Goal: Task Accomplishment & Management: Use online tool/utility

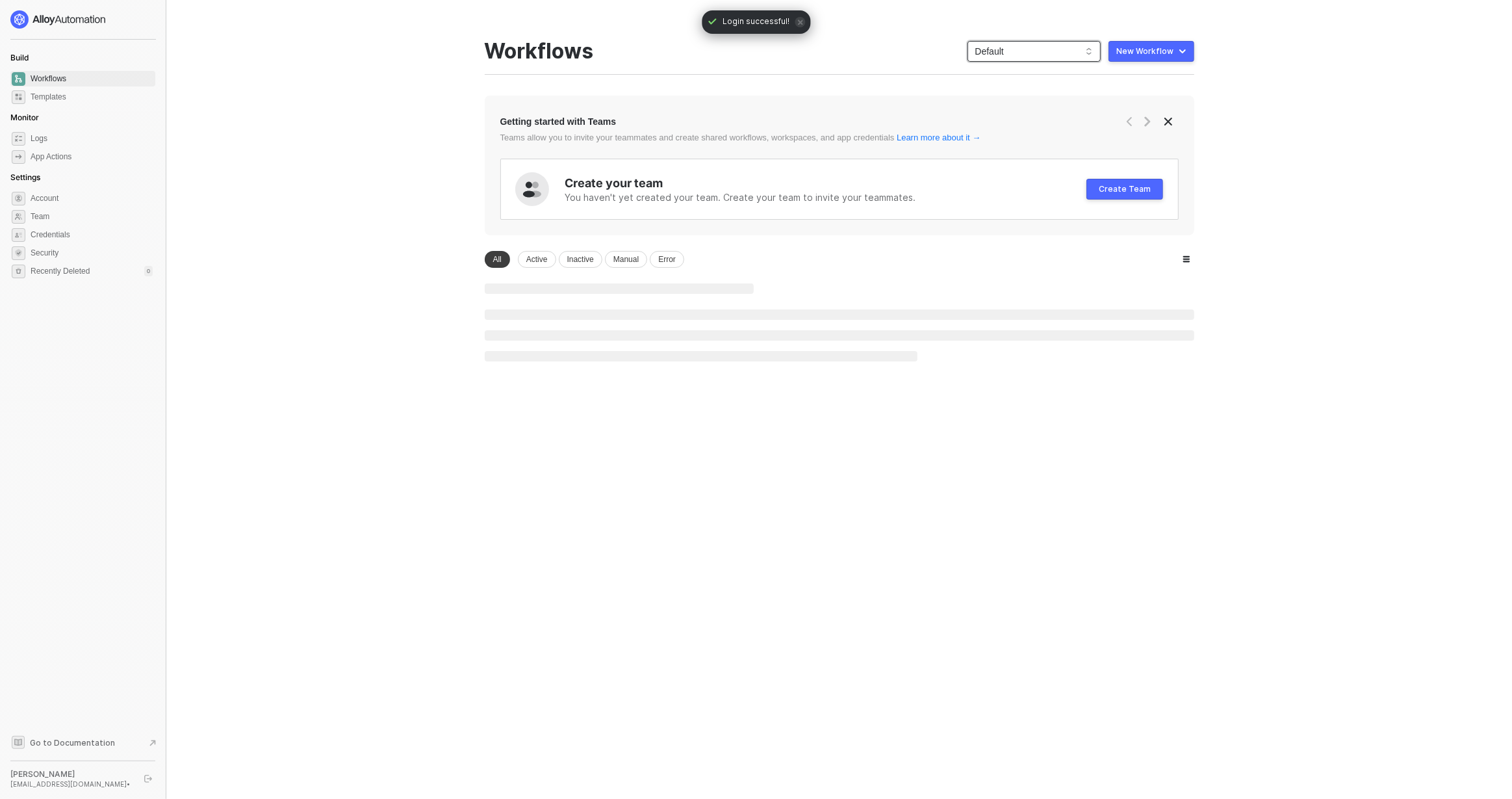
click at [1009, 48] on span "Default" at bounding box center [1034, 51] width 118 height 19
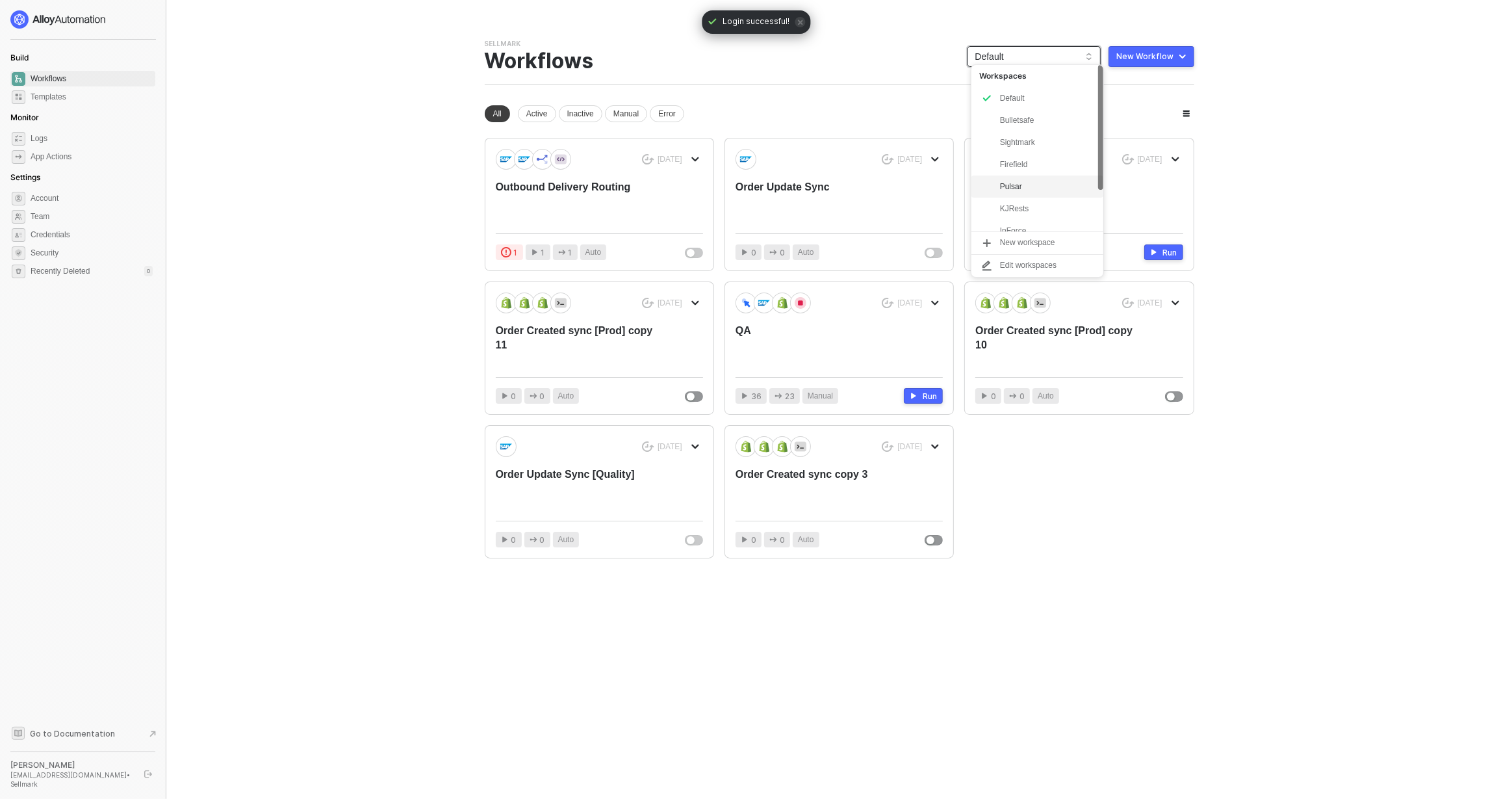
click at [1029, 181] on div "Pulsar" at bounding box center [1047, 186] width 96 height 15
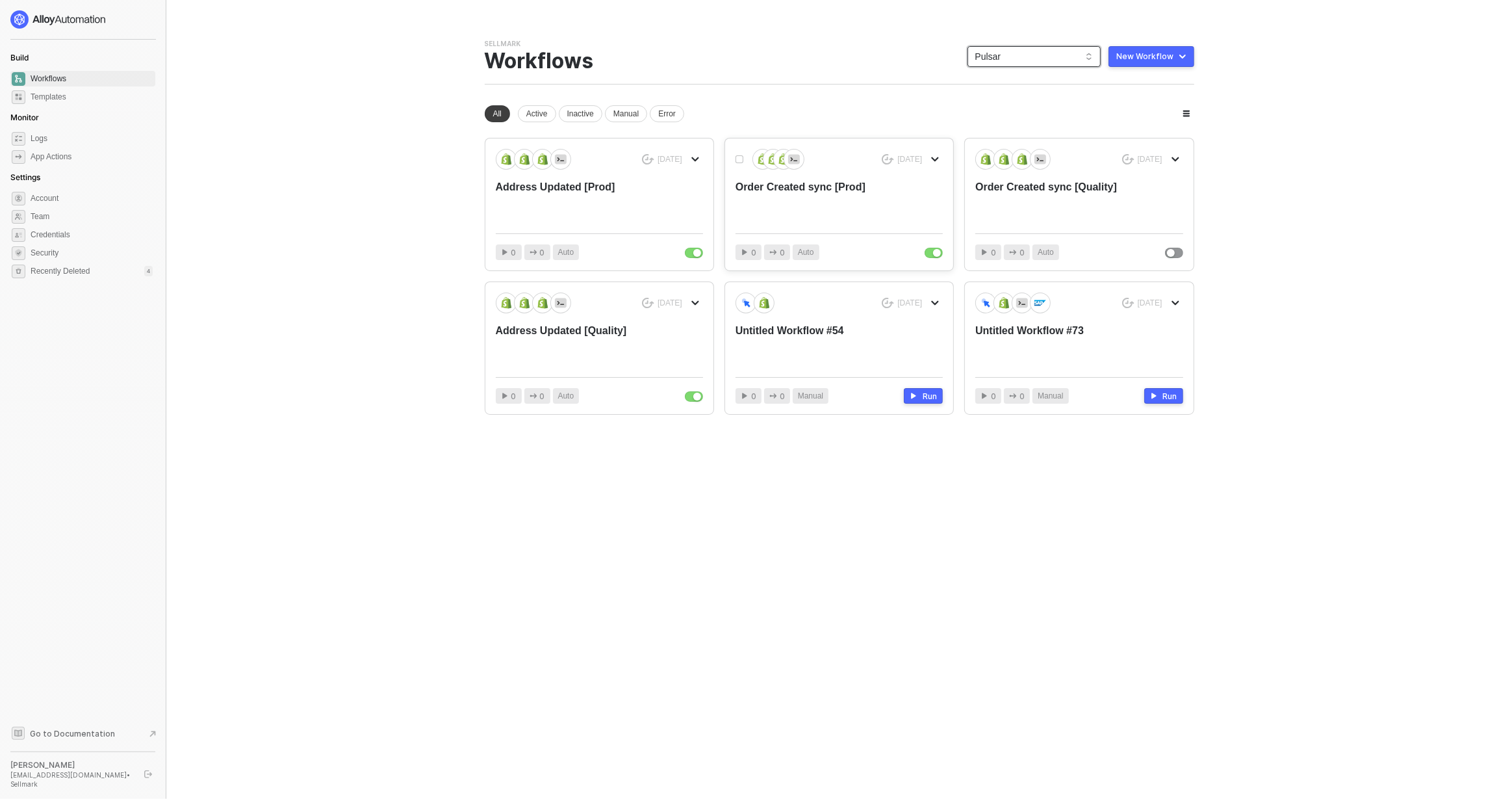
click at [791, 198] on div "Order Created sync [Prod]" at bounding box center [819, 201] width 165 height 43
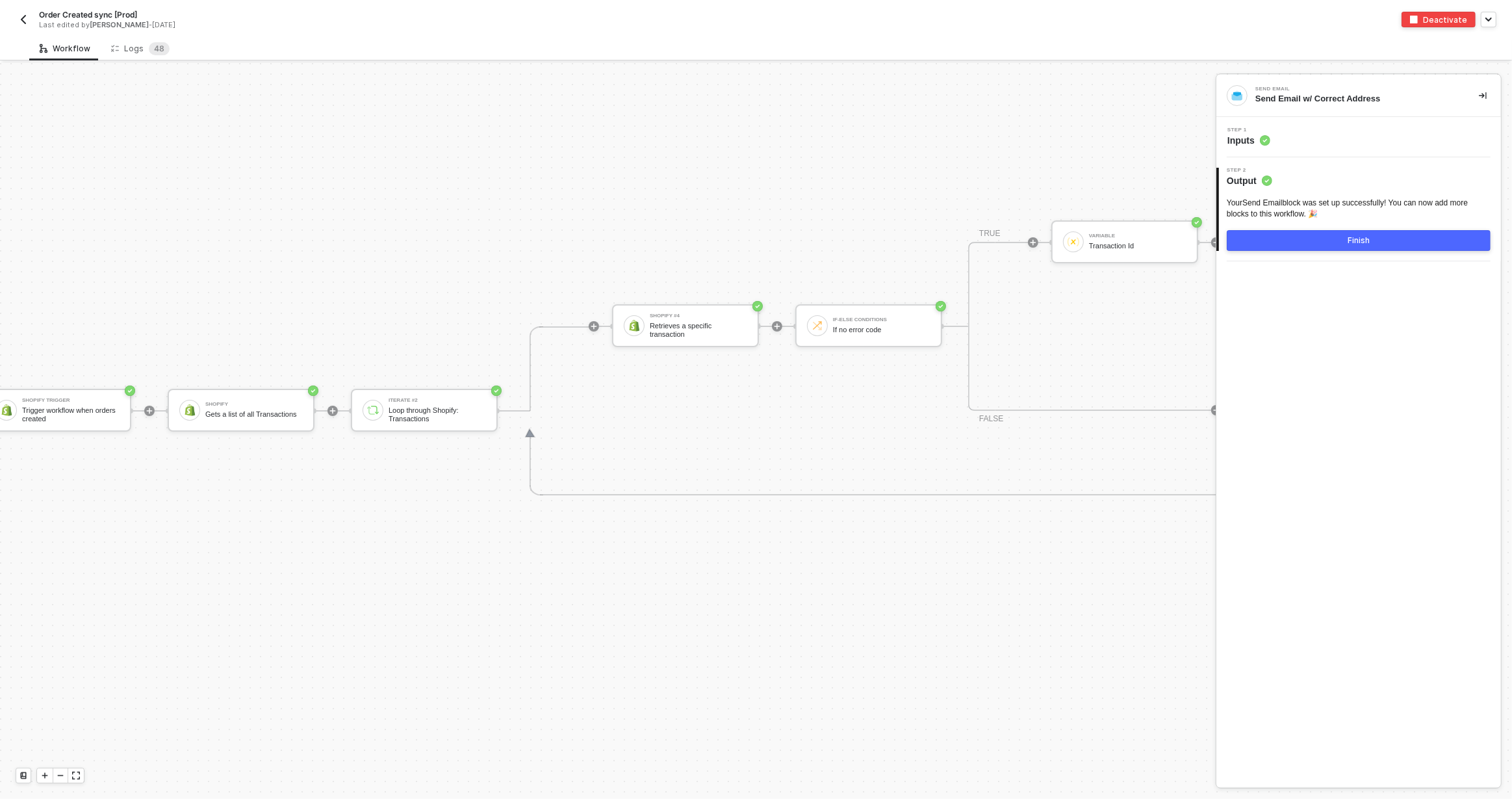
scroll to position [5253, 0]
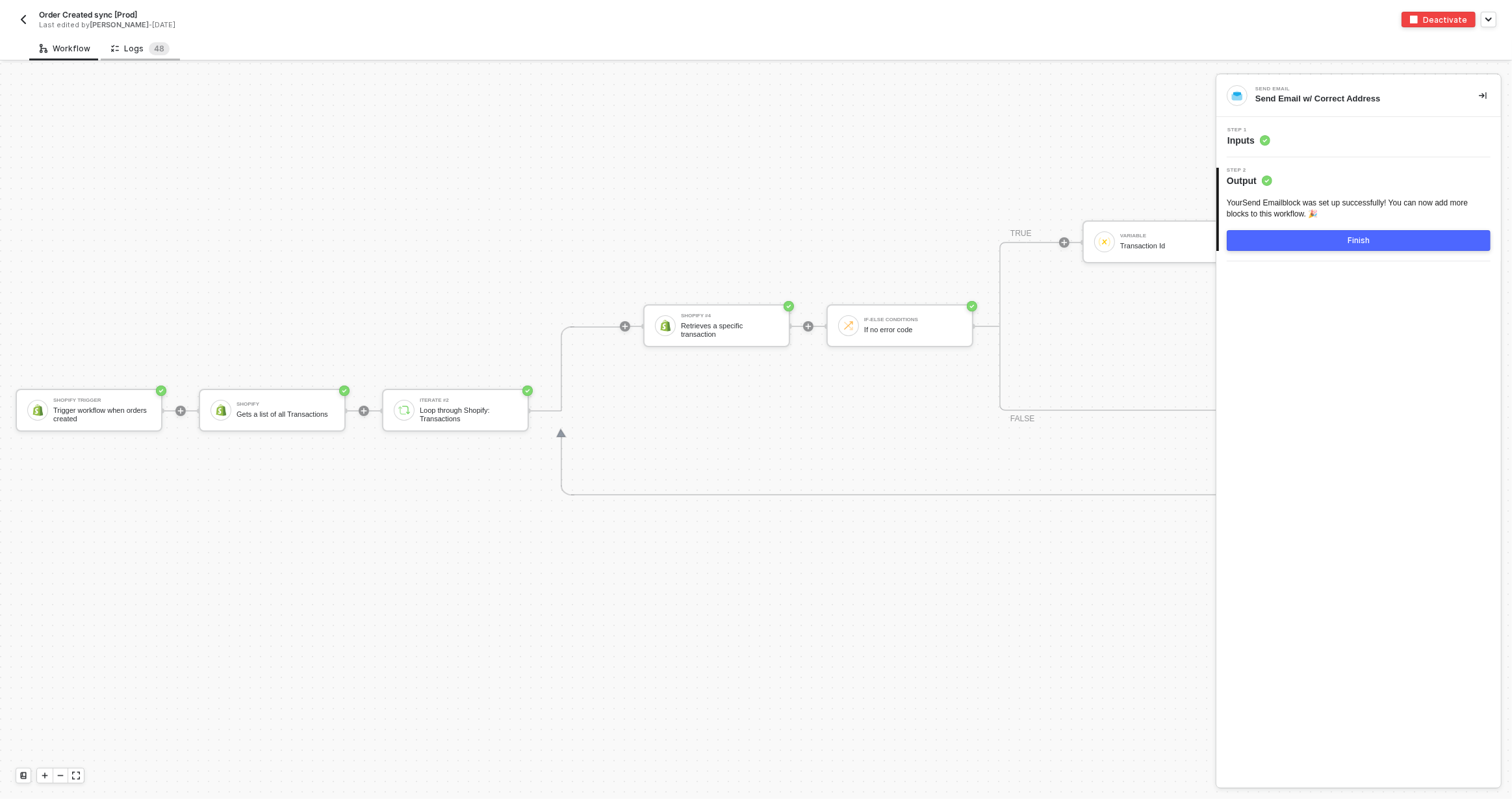
click at [141, 53] on div "Logs 4 8" at bounding box center [140, 49] width 59 height 13
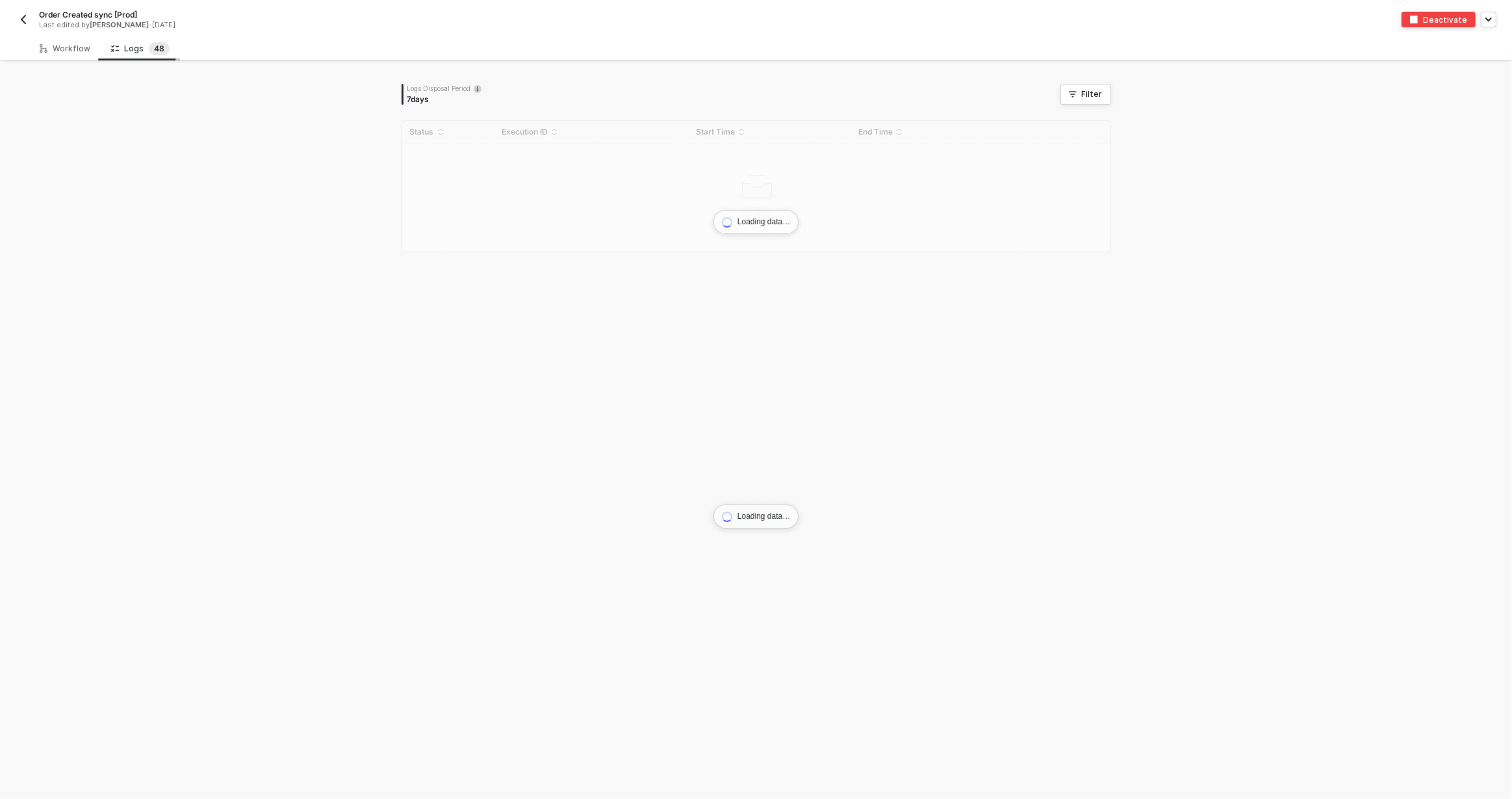
click at [144, 49] on div "Logs 4 8" at bounding box center [140, 49] width 59 height 13
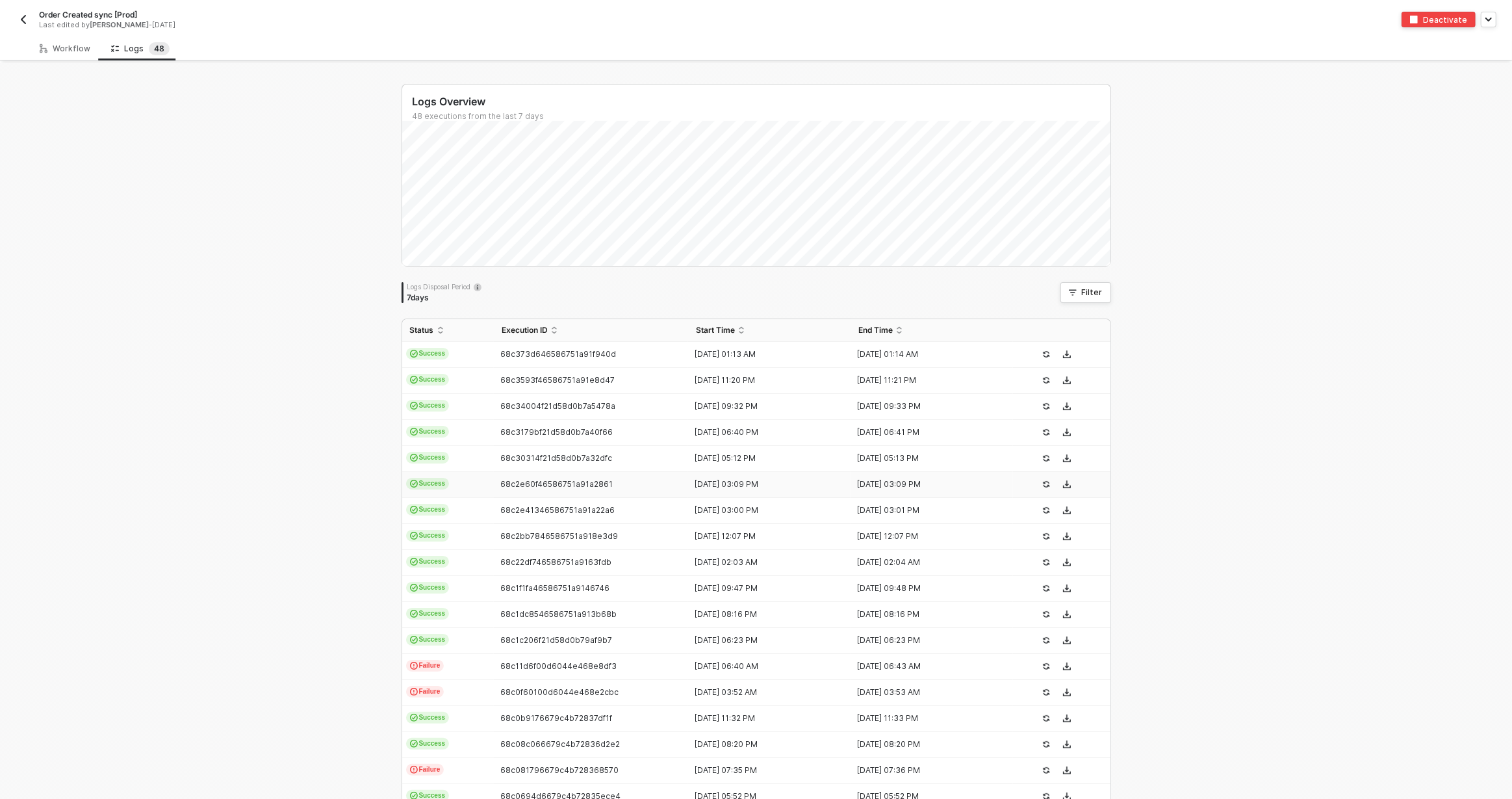
scroll to position [120, 0]
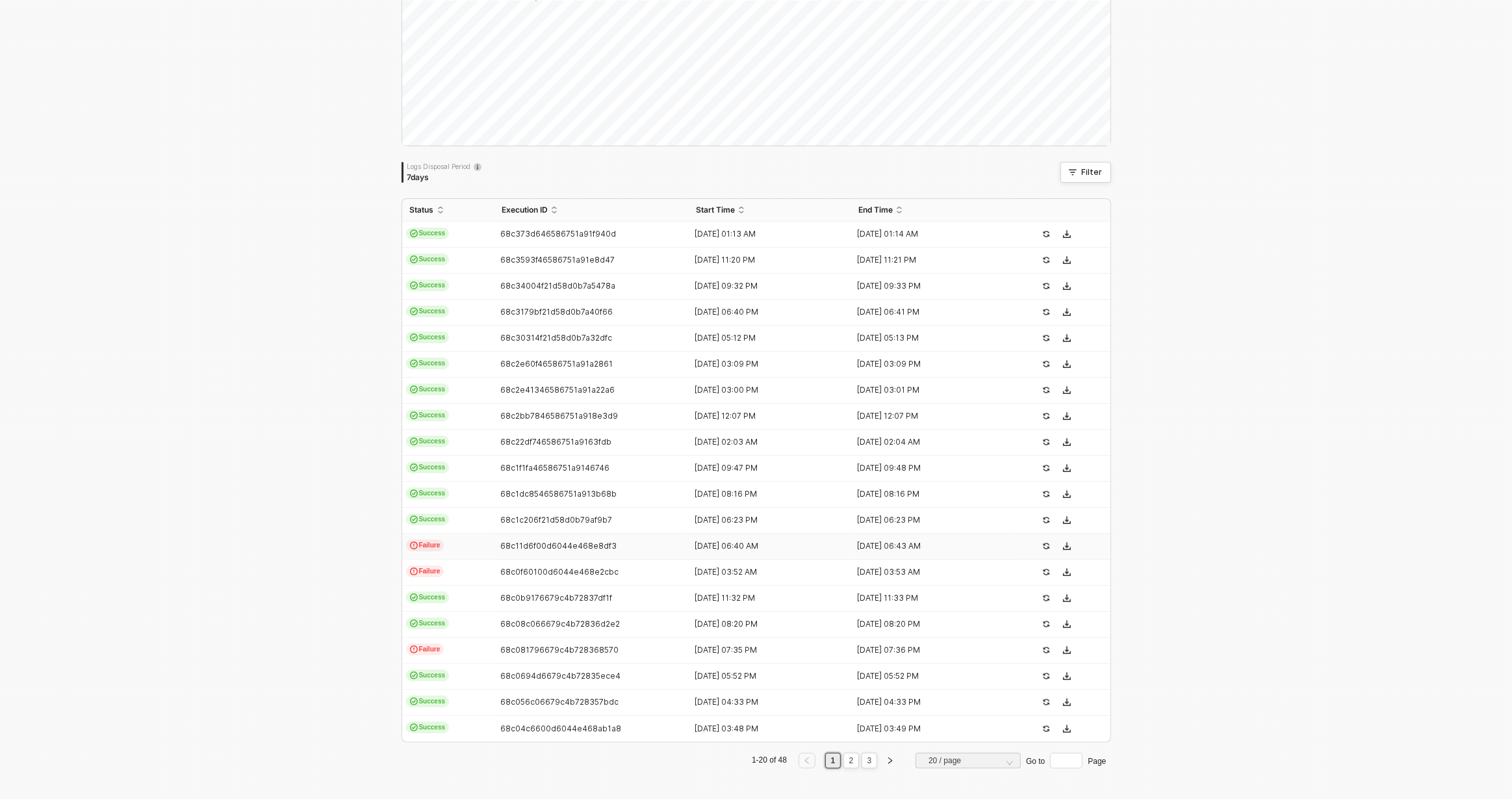
click at [491, 552] on td "Failure" at bounding box center [448, 547] width 91 height 26
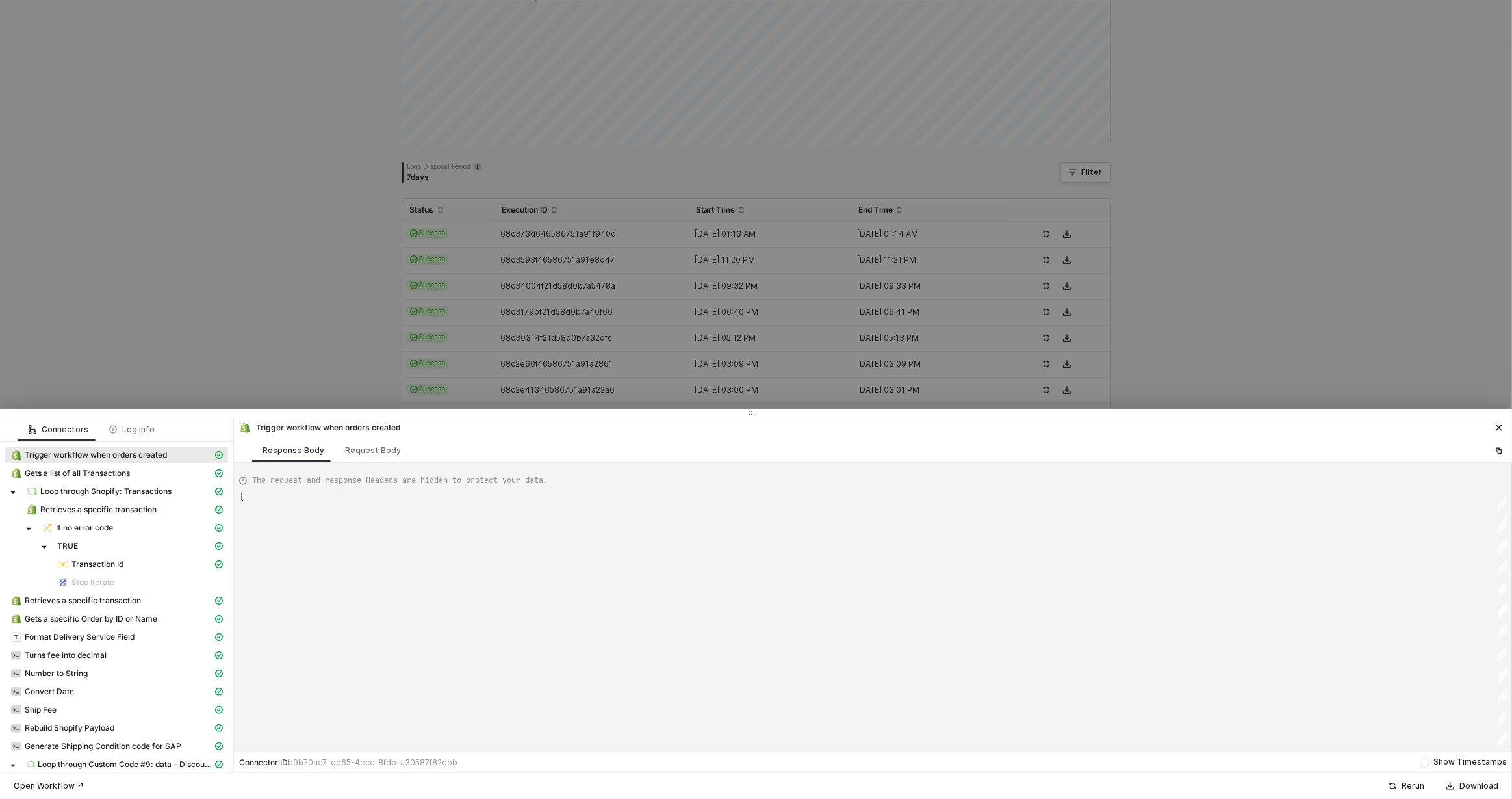
type textarea "{ "json": { "id": 11652229431663, "admin_graphql_api_id": "gid://shopify/Order/…"
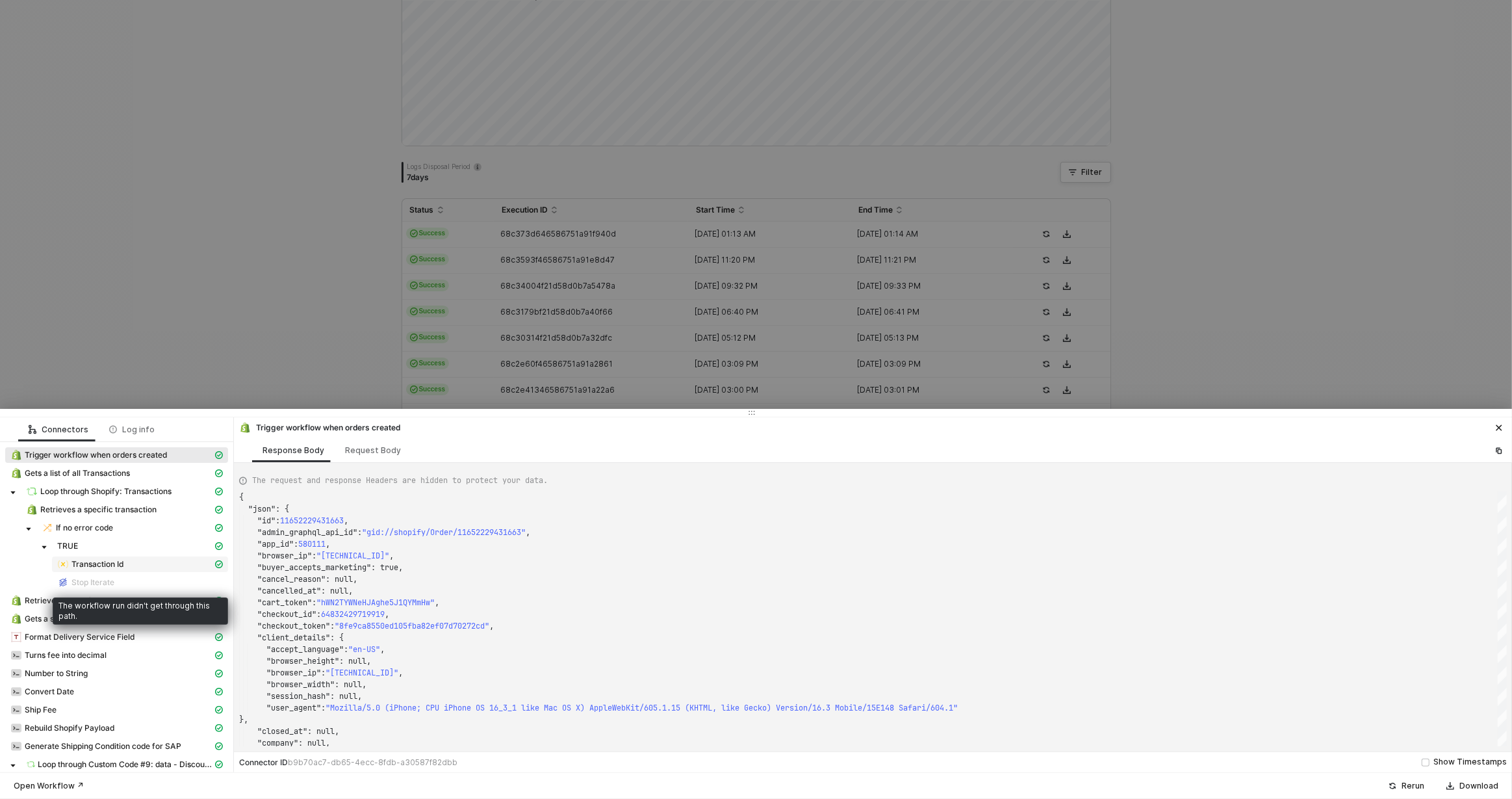
scroll to position [0, 0]
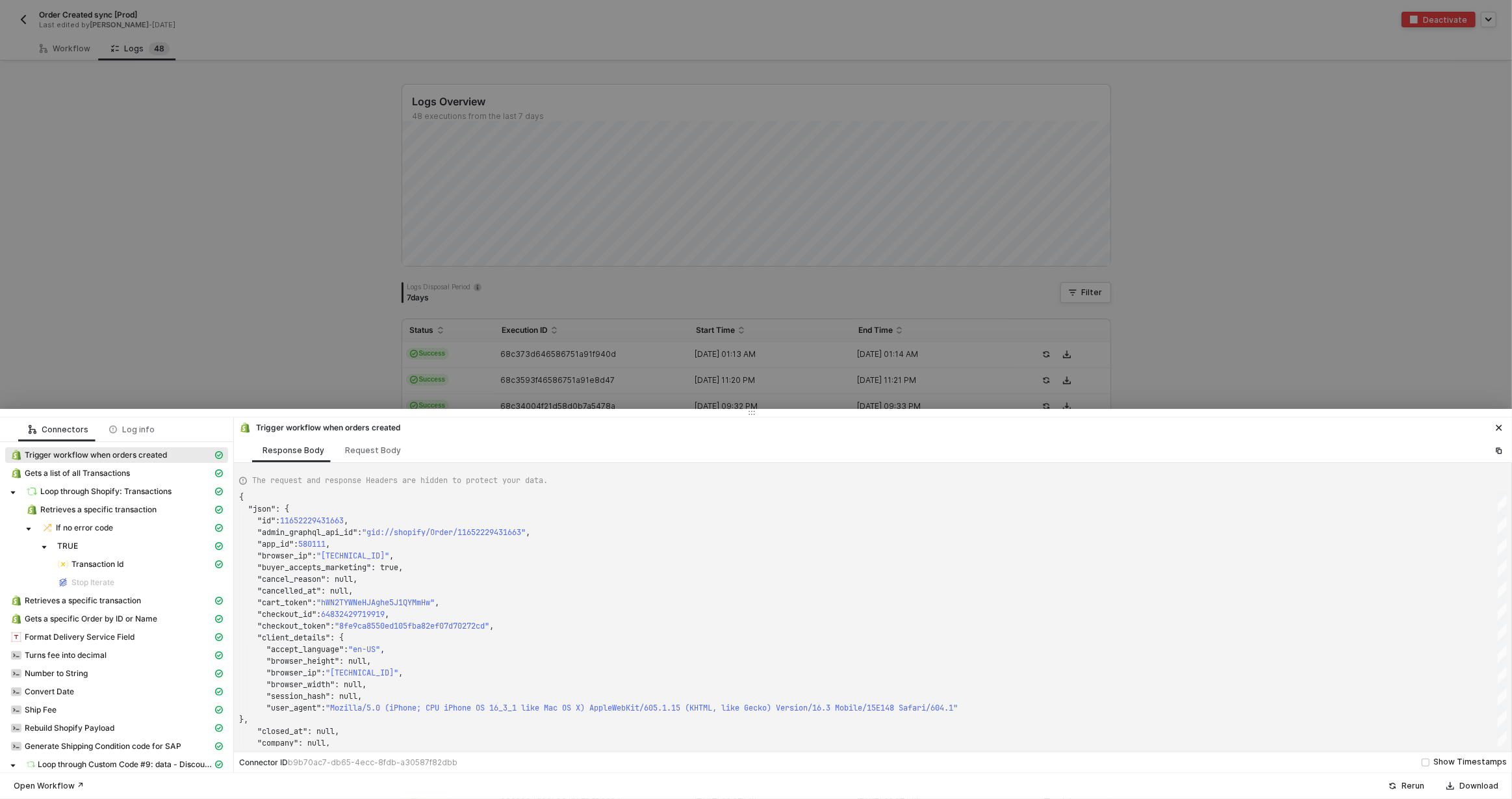
click at [281, 308] on div at bounding box center [756, 399] width 1512 height 799
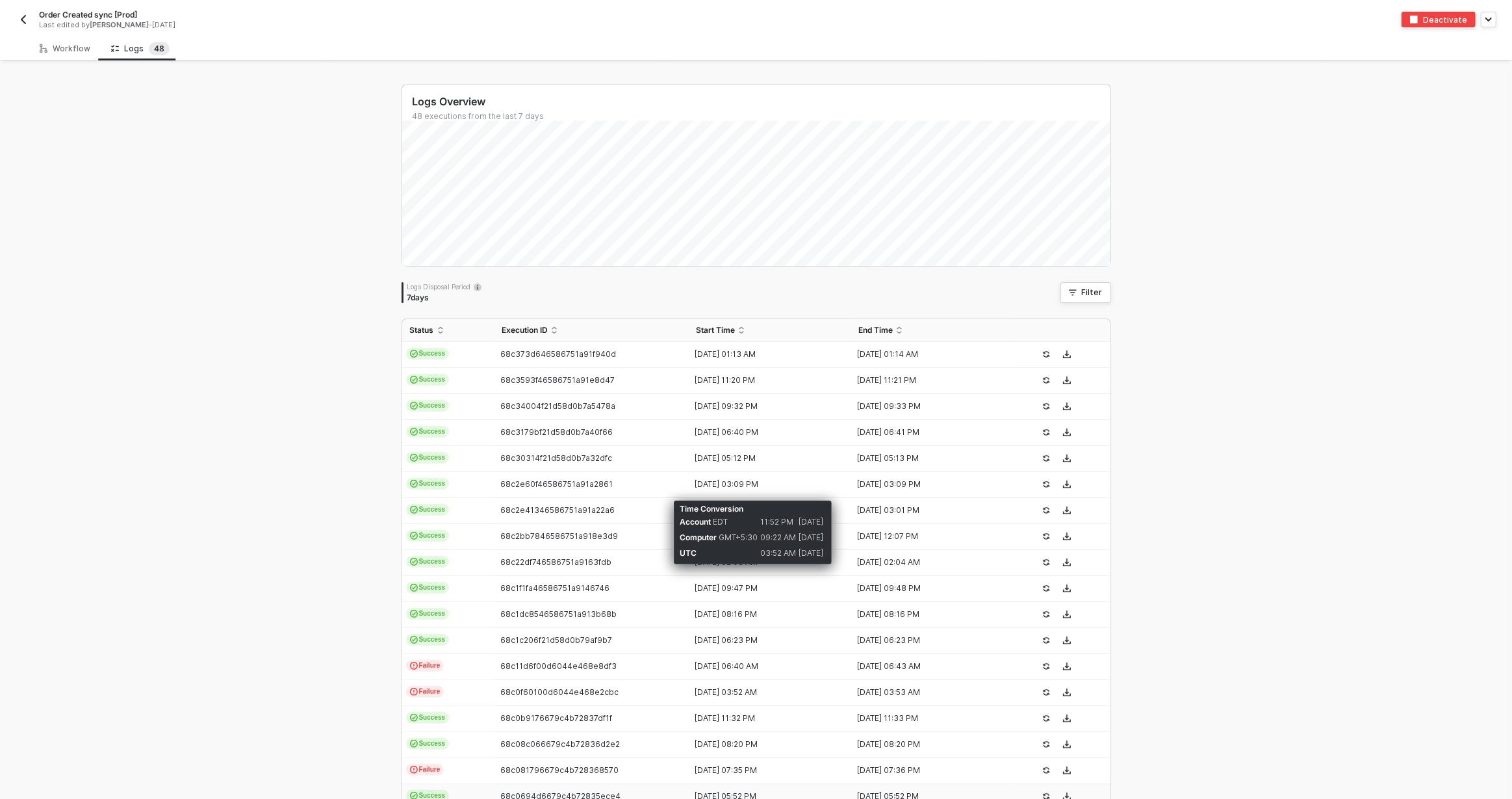
scroll to position [120, 0]
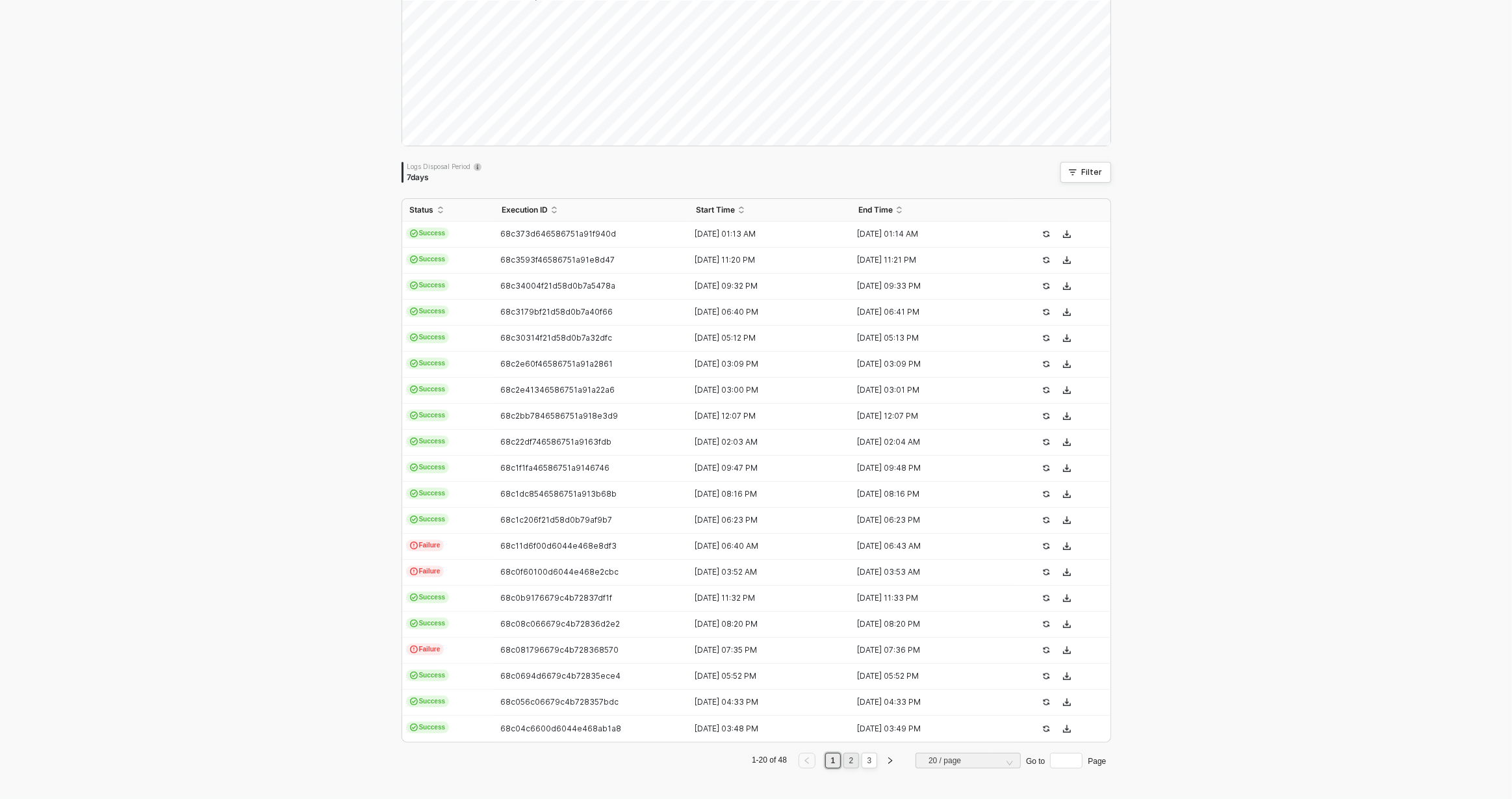
click at [847, 755] on link "2" at bounding box center [851, 760] width 12 height 14
click at [875, 757] on li "3" at bounding box center [869, 760] width 15 height 15
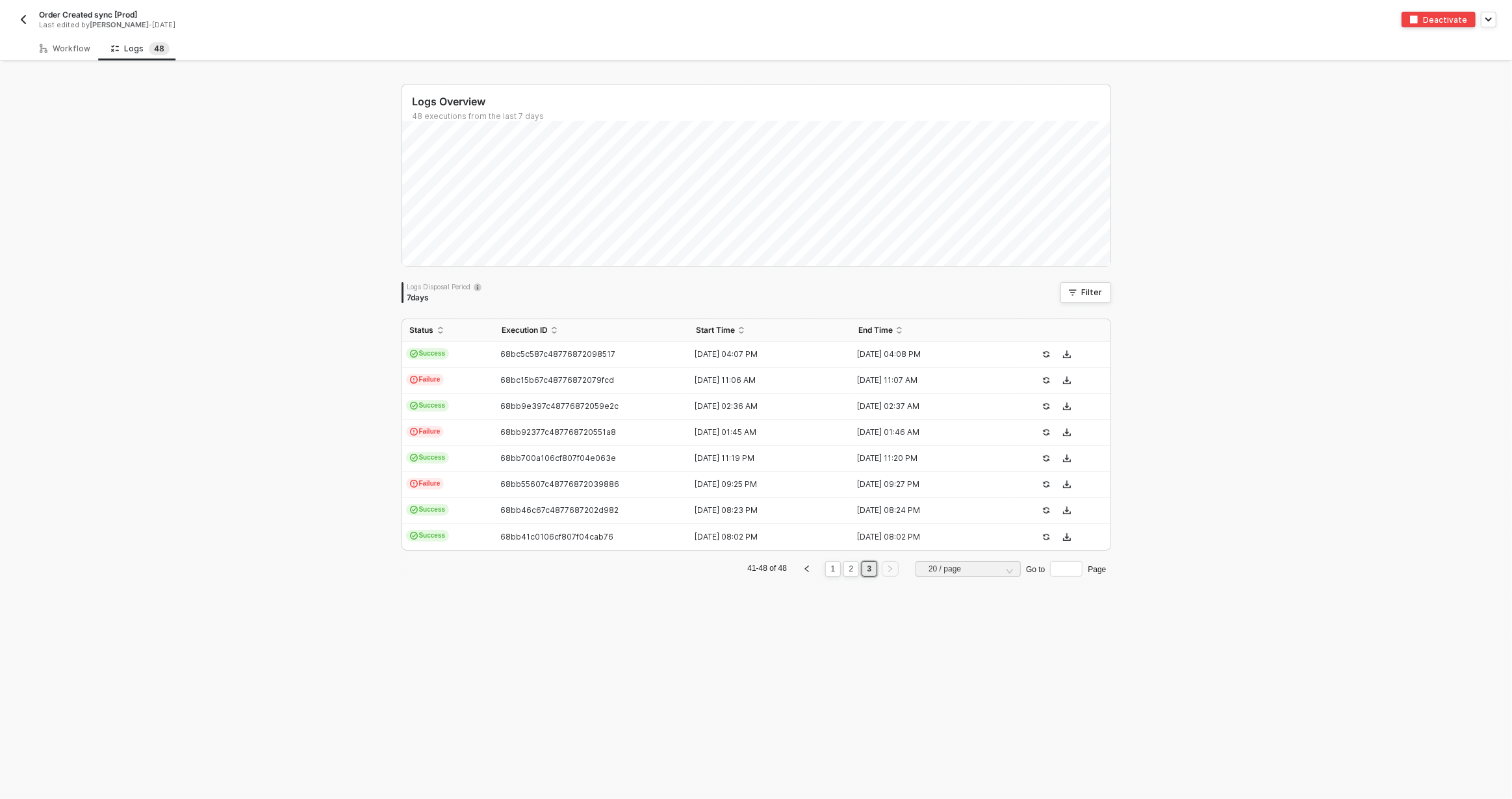
scroll to position [0, 0]
click at [332, 365] on div "Logs Overview 48 executions from the last 7 days Logs Disposal Period 7 days Fi…" at bounding box center [756, 431] width 1512 height 736
click at [794, 22] on span "Refresh" at bounding box center [805, 22] width 29 height 10
click at [23, 18] on img "button" at bounding box center [23, 19] width 10 height 10
